Goal: Use online tool/utility: Utilize a website feature to perform a specific function

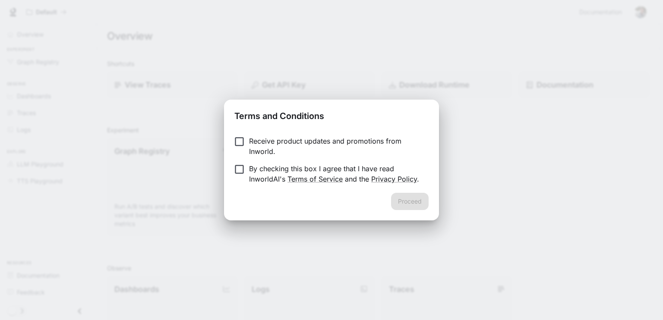
click at [268, 170] on p "By checking this box I agree that I have read InworldAI's Terms of Service and …" at bounding box center [335, 174] width 173 height 21
click at [398, 196] on button "Proceed" at bounding box center [410, 201] width 38 height 17
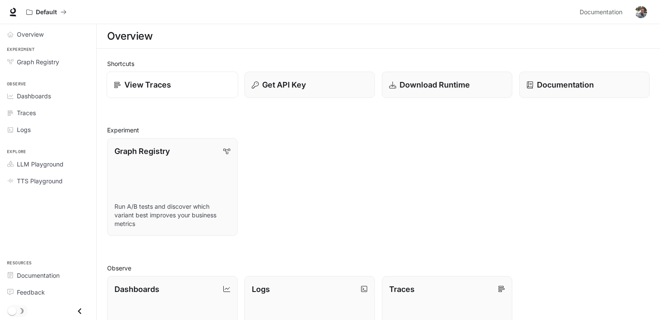
click at [152, 82] on p "View Traces" at bounding box center [147, 85] width 47 height 12
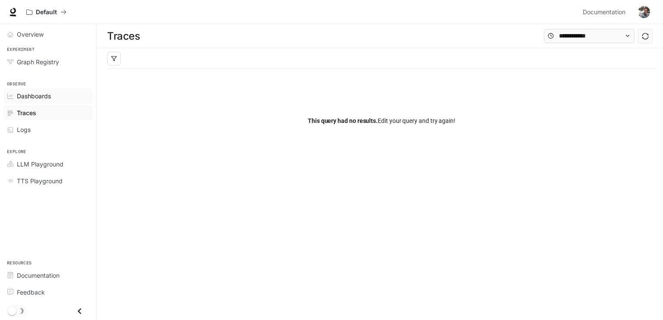
click at [60, 98] on div "Dashboards" at bounding box center [53, 96] width 72 height 9
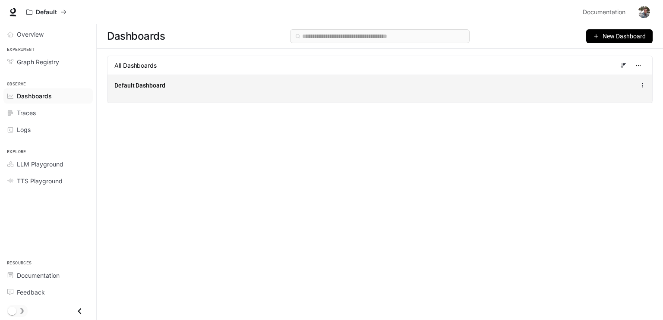
click at [138, 92] on div "Default Dashboard" at bounding box center [379, 89] width 545 height 28
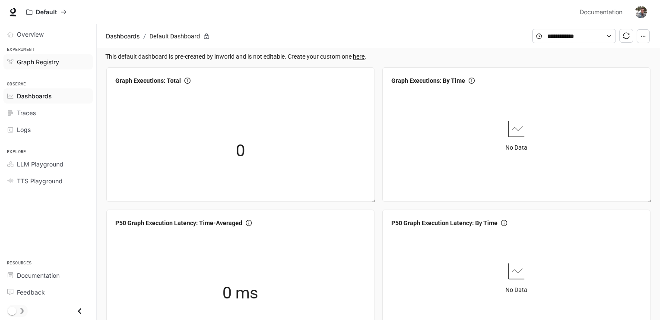
click at [42, 67] on link "Graph Registry" at bounding box center [47, 61] width 89 height 15
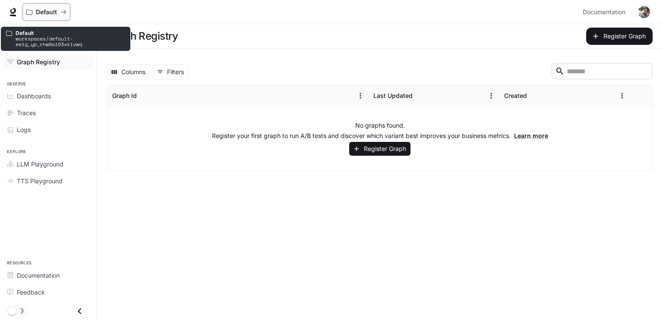
click at [50, 15] on p "Default" at bounding box center [46, 12] width 21 height 7
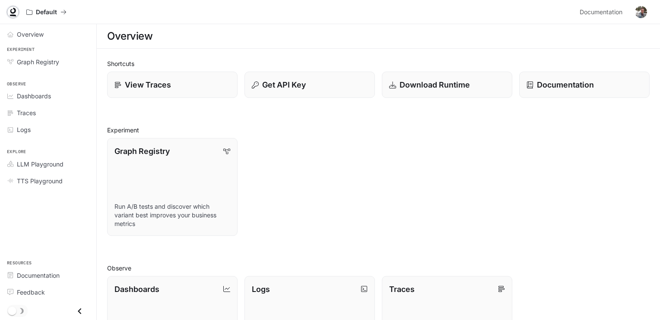
click at [9, 10] on icon at bounding box center [13, 12] width 9 height 9
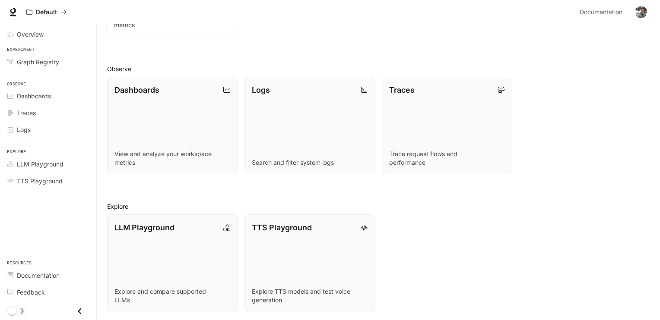
scroll to position [201, 0]
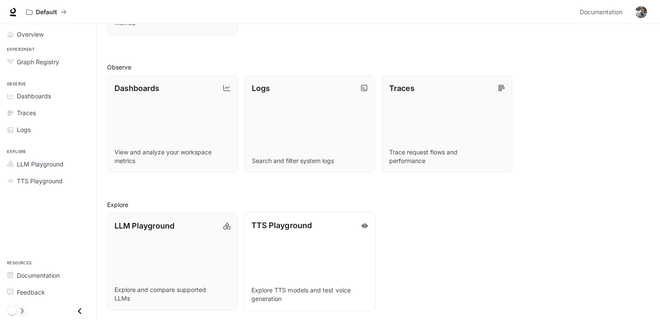
click at [264, 243] on link "TTS Playground Explore TTS models and test voice generation" at bounding box center [309, 261] width 132 height 99
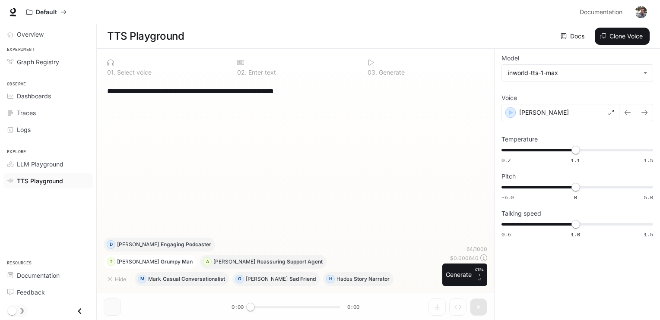
click at [162, 257] on button "T Theodore Grumpy Man" at bounding box center [150, 262] width 93 height 14
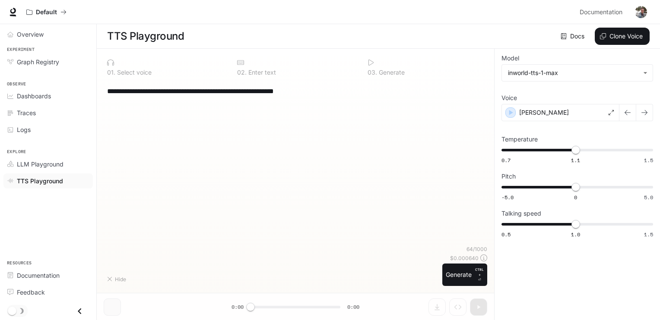
type textarea "**********"
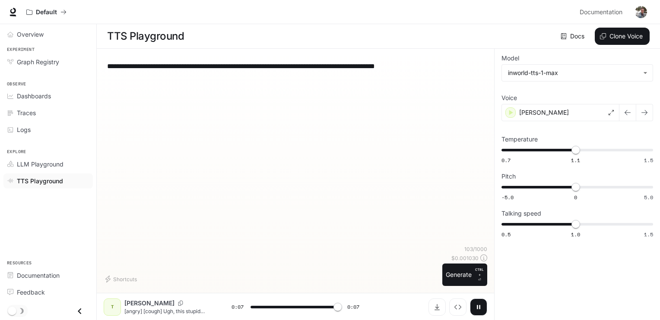
type input "*"
